Goal: Task Accomplishment & Management: Manage account settings

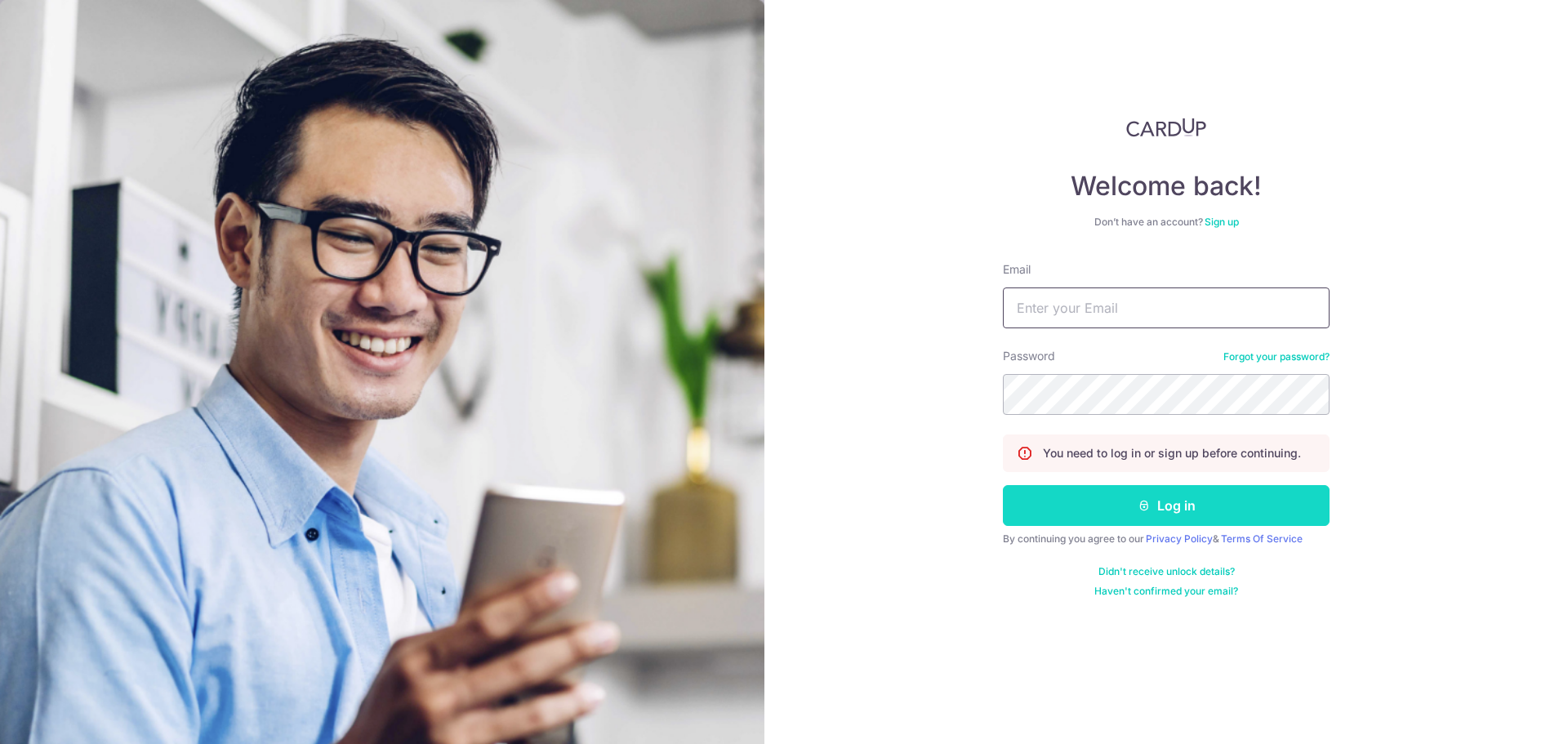
type input "[EMAIL_ADDRESS][DOMAIN_NAME]"
click at [1165, 511] on button "Log in" at bounding box center [1166, 505] width 327 height 41
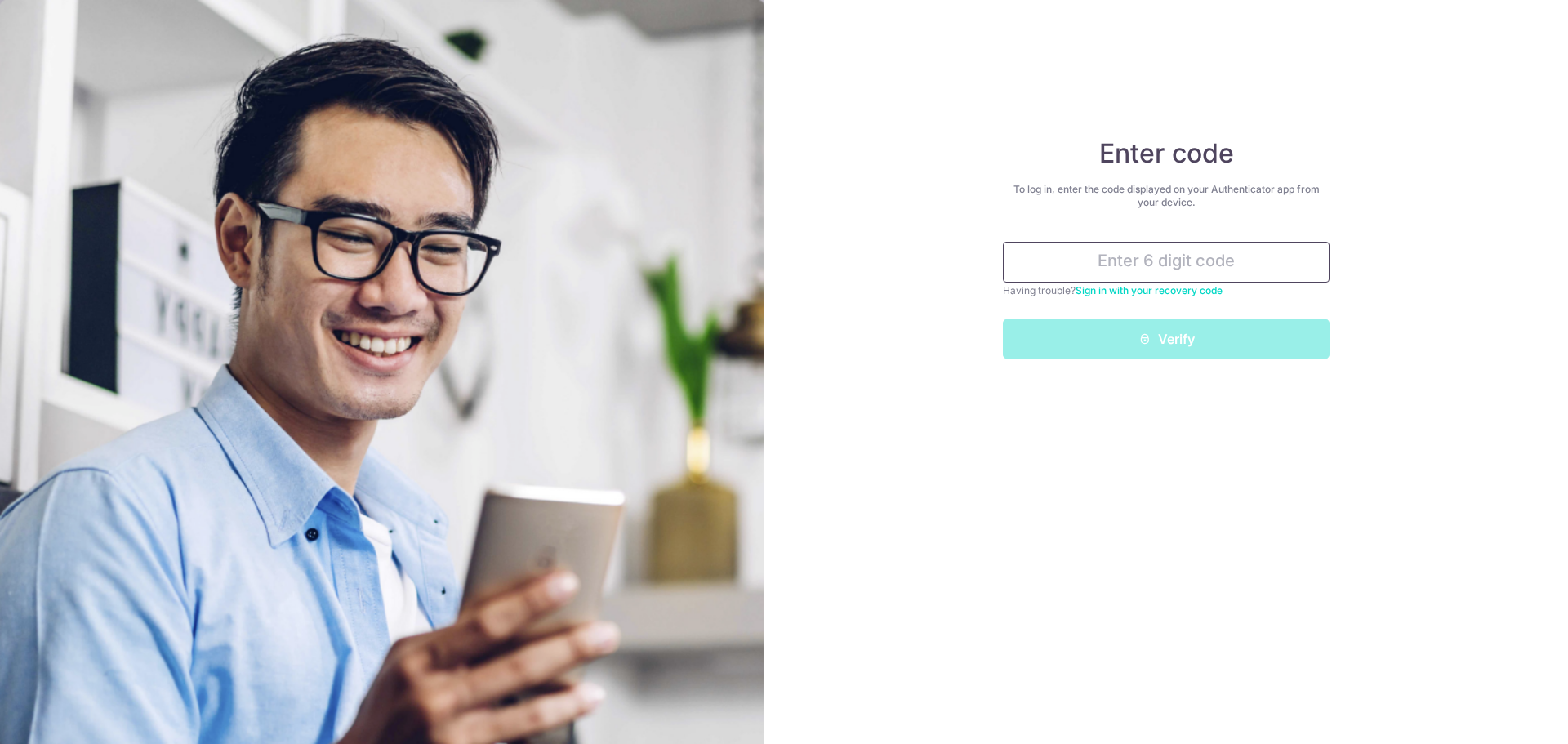
click at [1150, 262] on input "text" at bounding box center [1166, 262] width 327 height 41
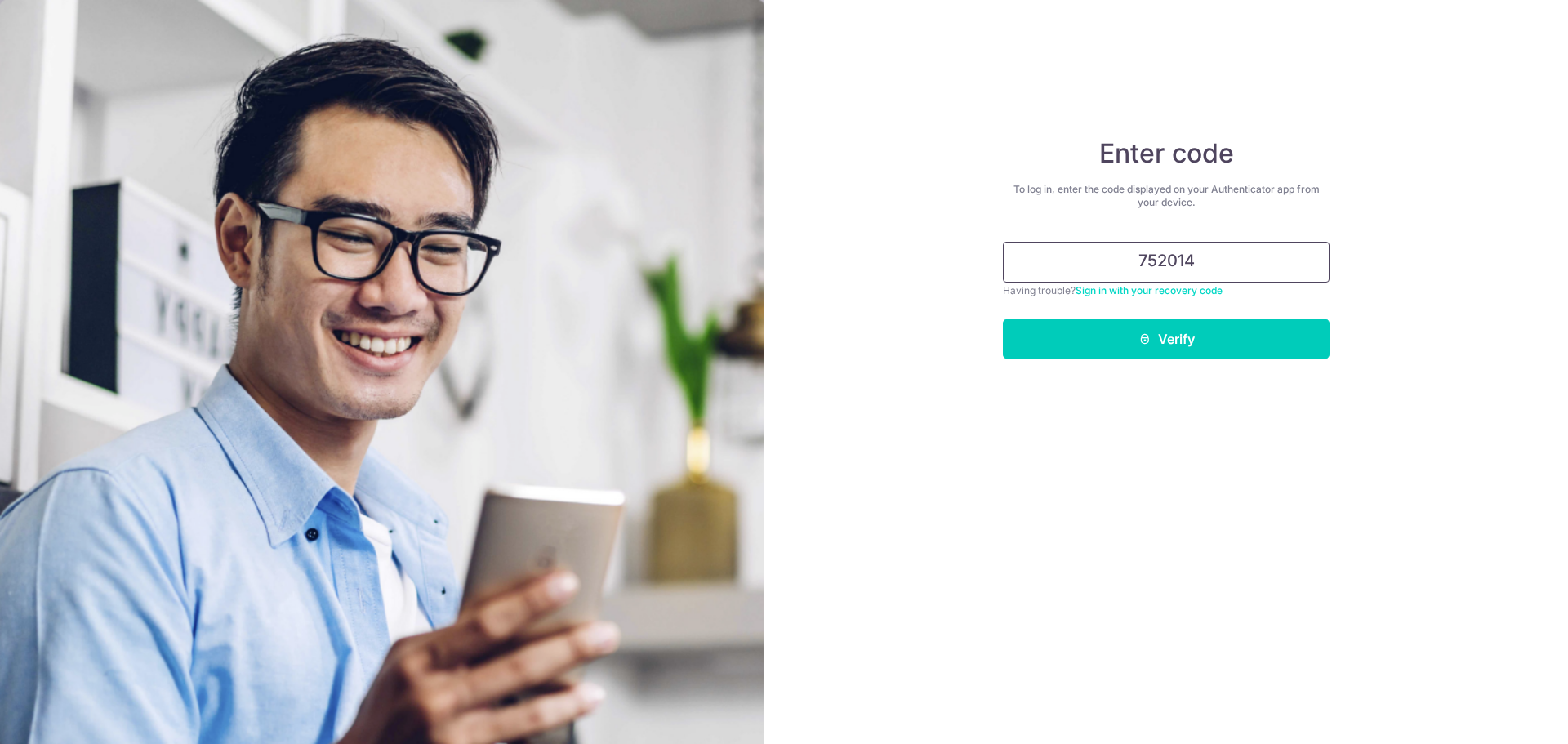
type input "752014"
click at [1003, 318] on button "Verify" at bounding box center [1166, 338] width 327 height 41
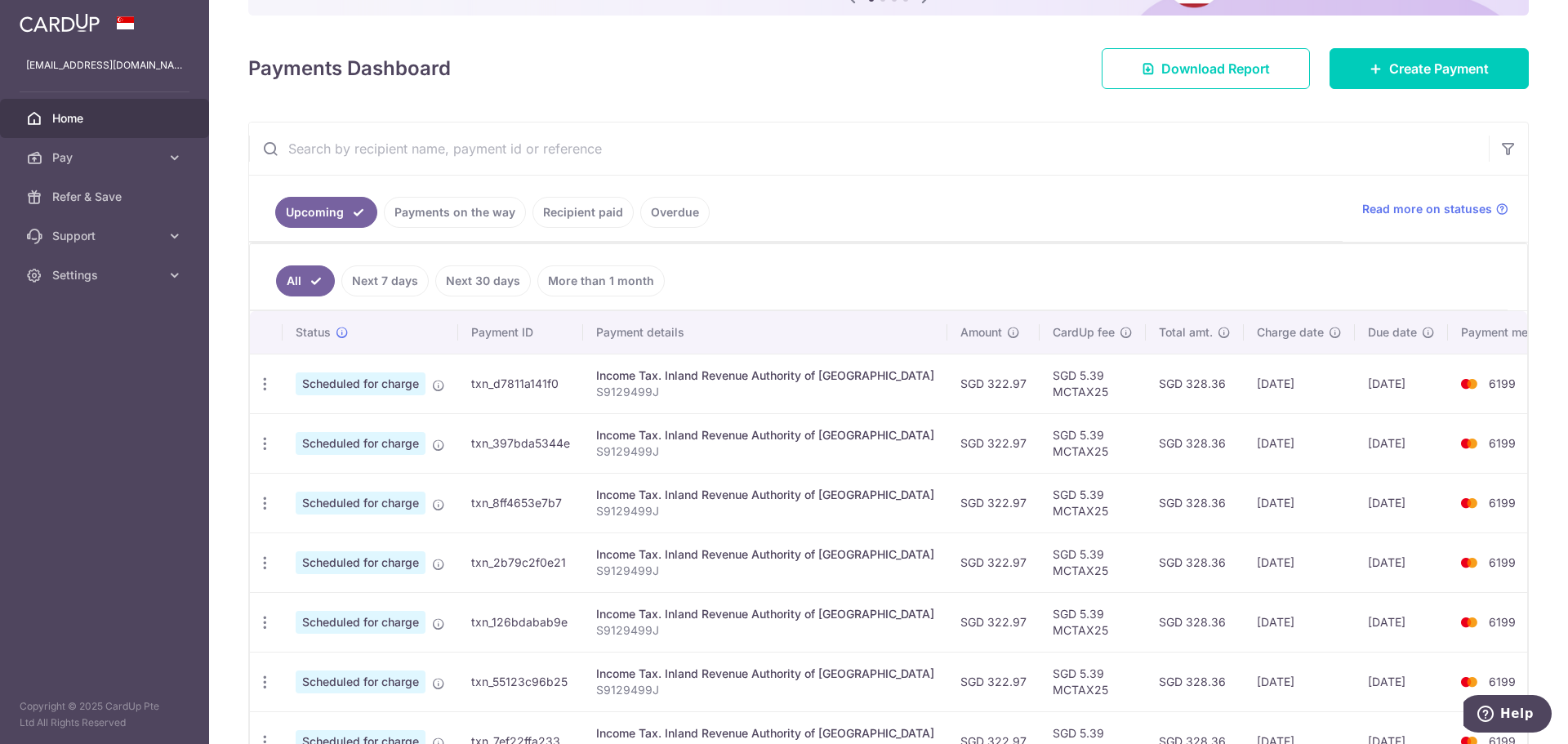
scroll to position [245, 0]
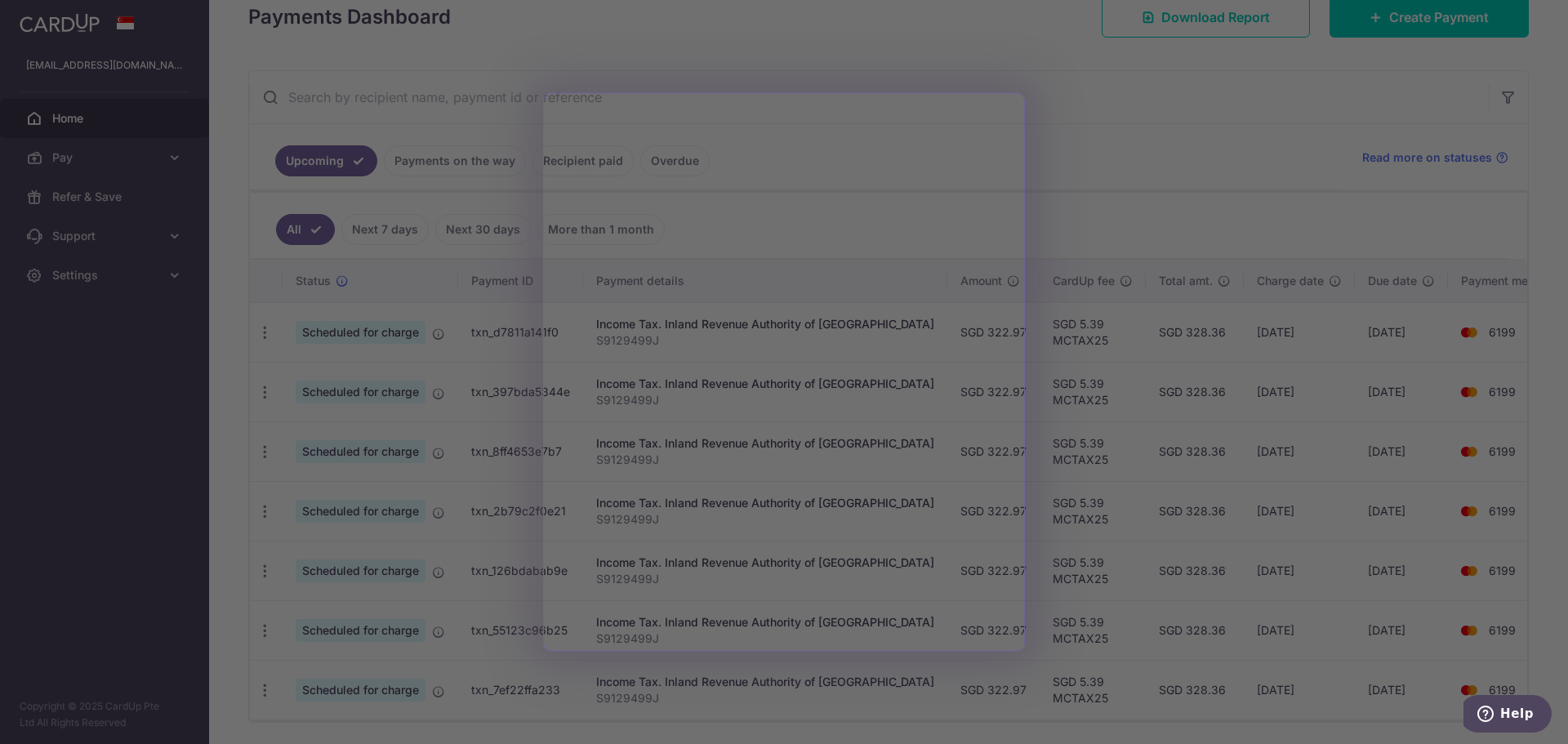
click at [1155, 219] on div at bounding box center [791, 375] width 1584 height 751
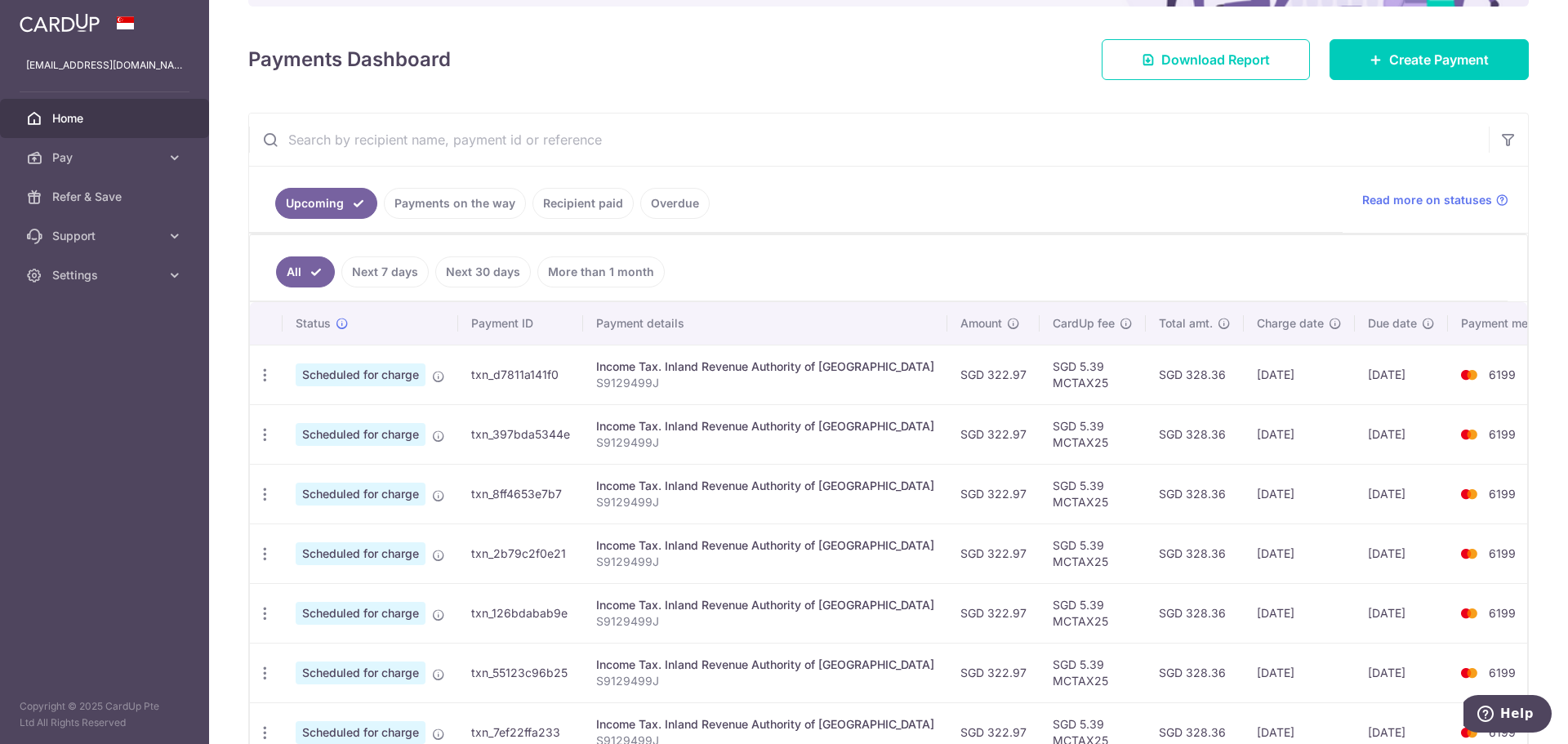
scroll to position [0, 0]
